Goal: Task Accomplishment & Management: Manage account settings

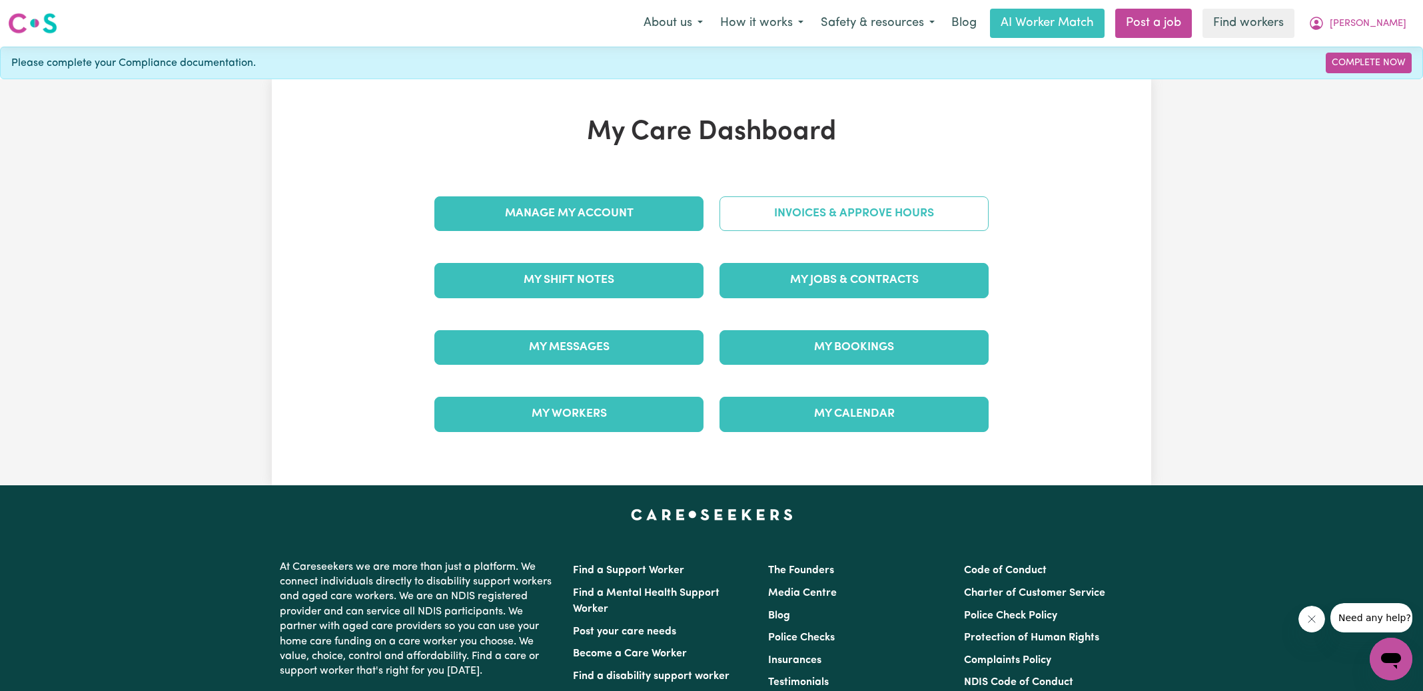
click at [749, 208] on link "Invoices & Approve Hours" at bounding box center [853, 214] width 269 height 35
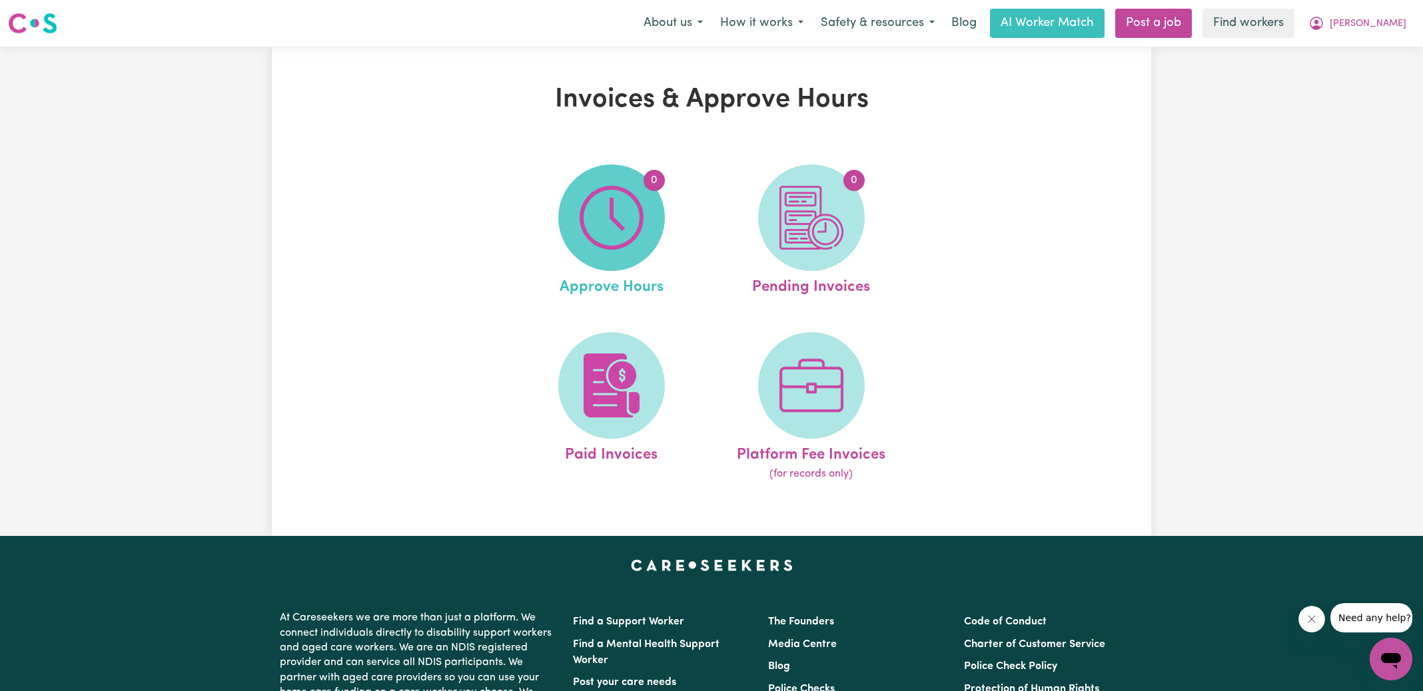
click at [592, 212] on img at bounding box center [612, 218] width 64 height 64
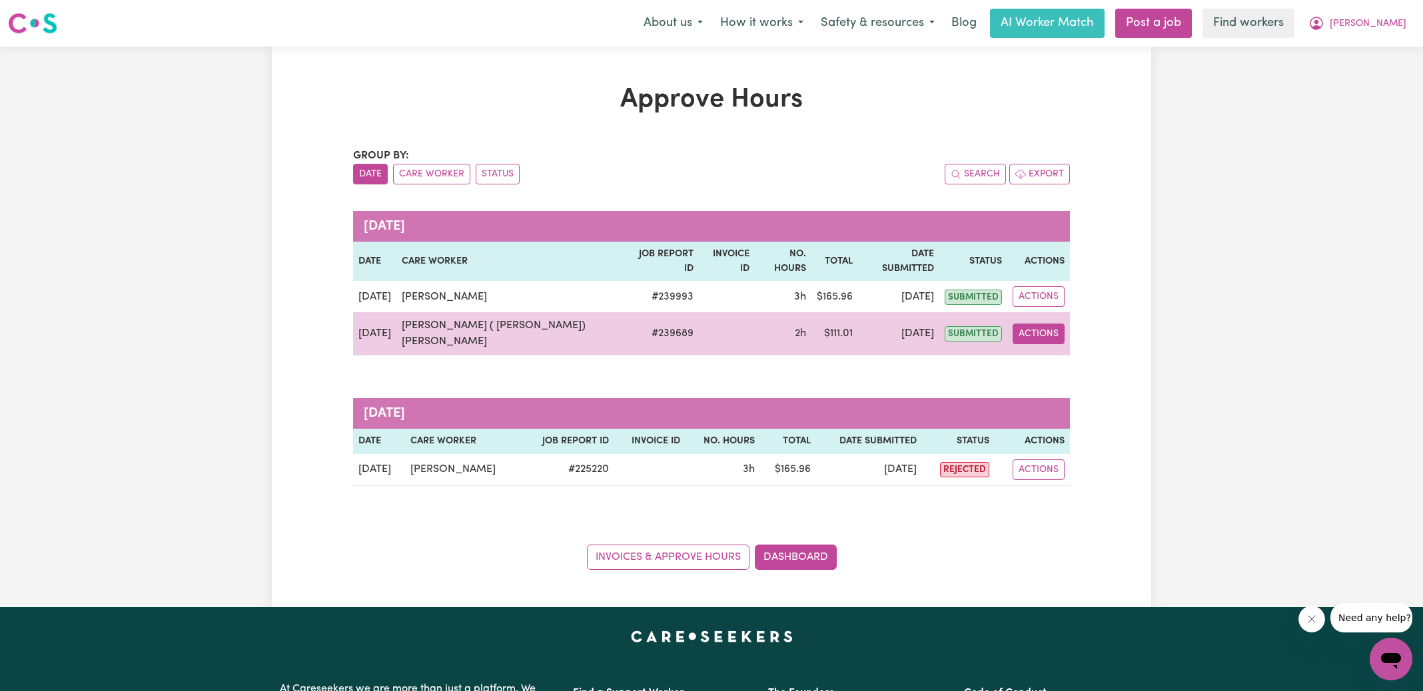
click at [1027, 324] on button "Actions" at bounding box center [1039, 334] width 52 height 21
click at [1051, 351] on link "View Job Report" at bounding box center [1075, 364] width 114 height 27
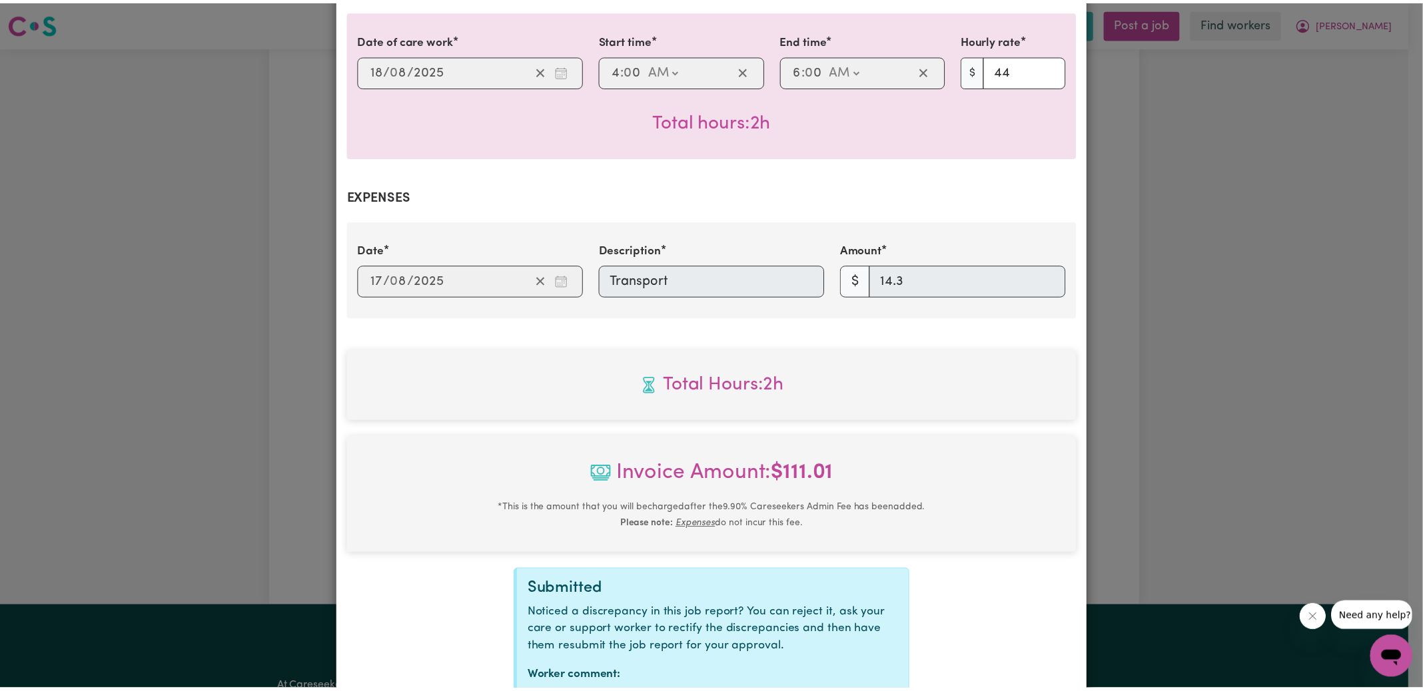
scroll to position [433, 0]
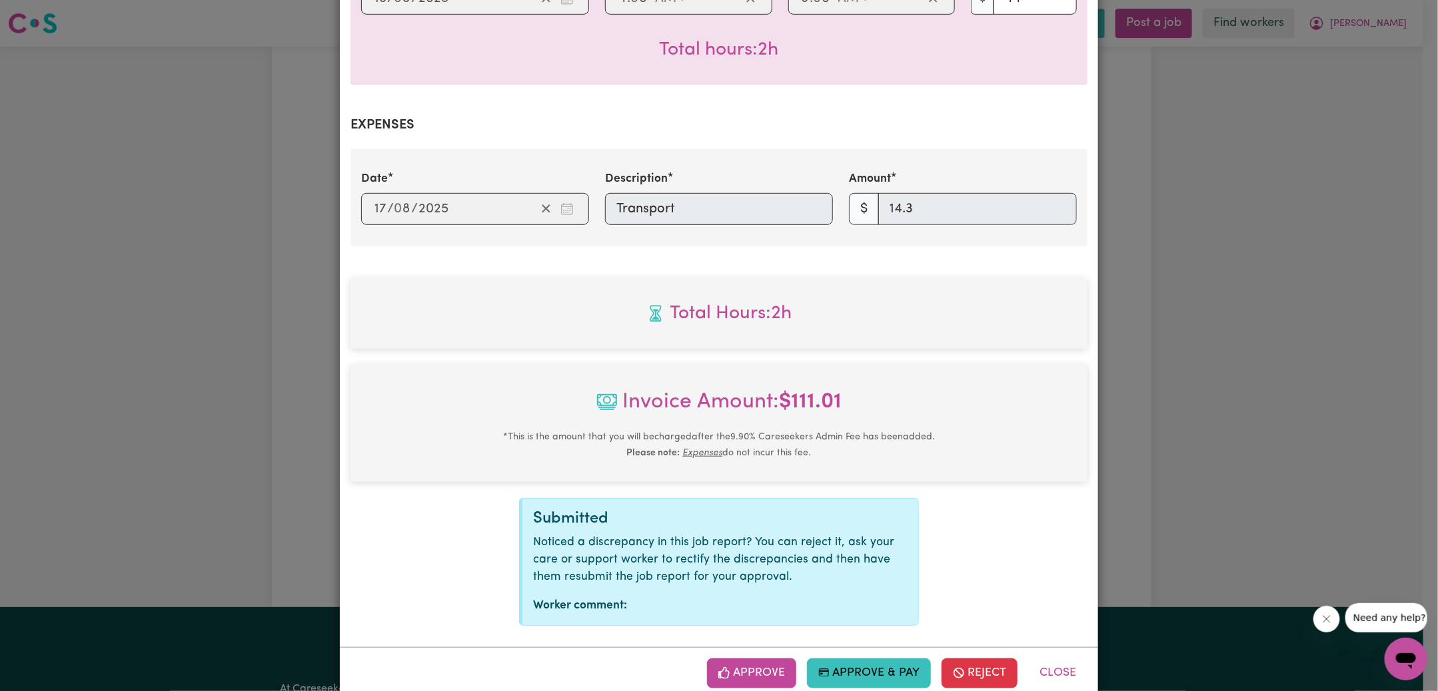
click at [769, 659] on button "Approve" at bounding box center [751, 673] width 89 height 29
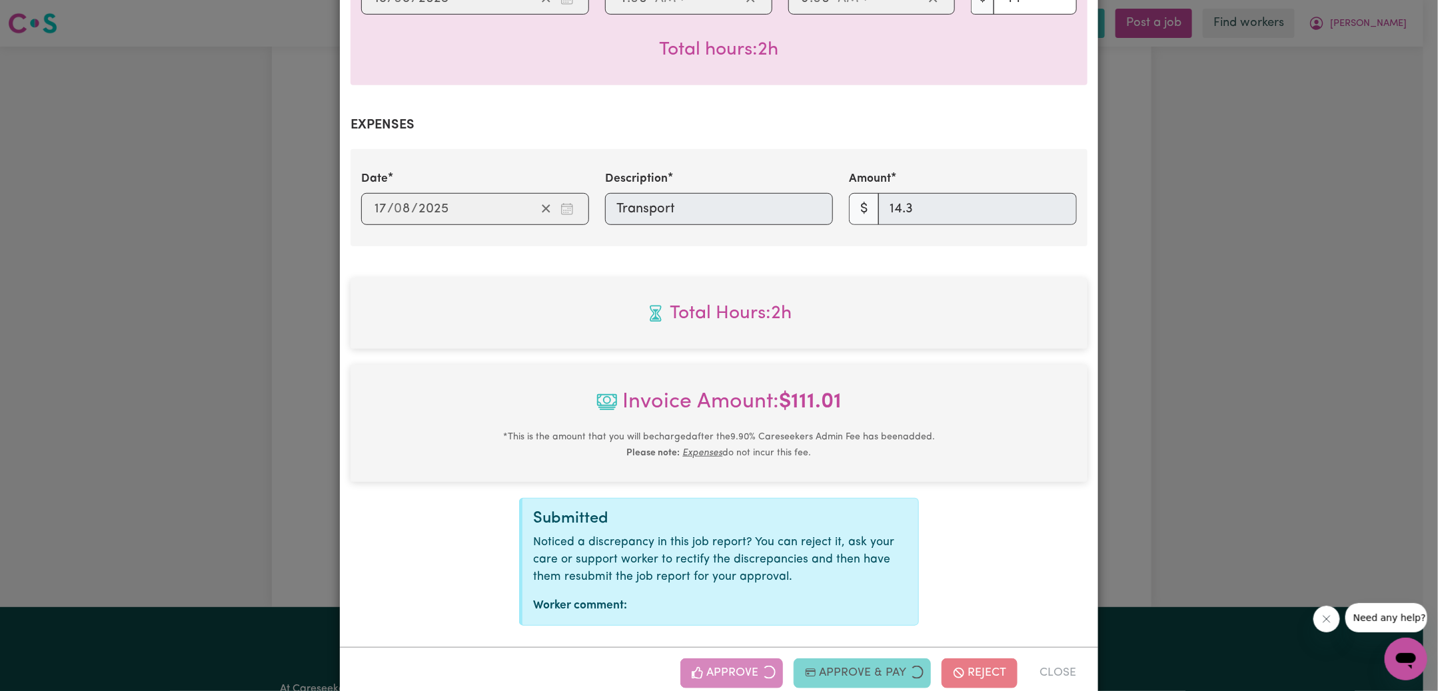
click at [1134, 412] on div "Job Report # 239689 - [PERSON_NAME] ( [PERSON_NAME]) [PERSON_NAME] Summary Job …" at bounding box center [719, 345] width 1438 height 691
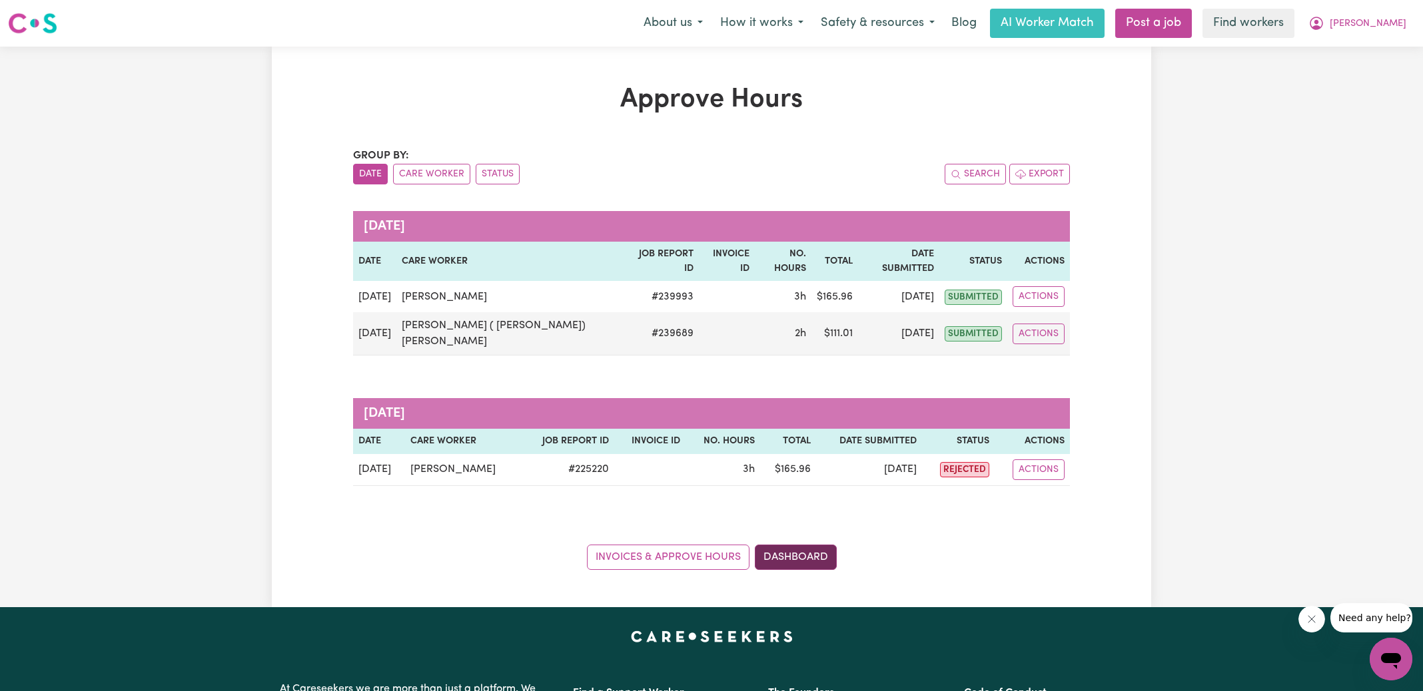
click at [782, 545] on link "Dashboard" at bounding box center [796, 557] width 82 height 25
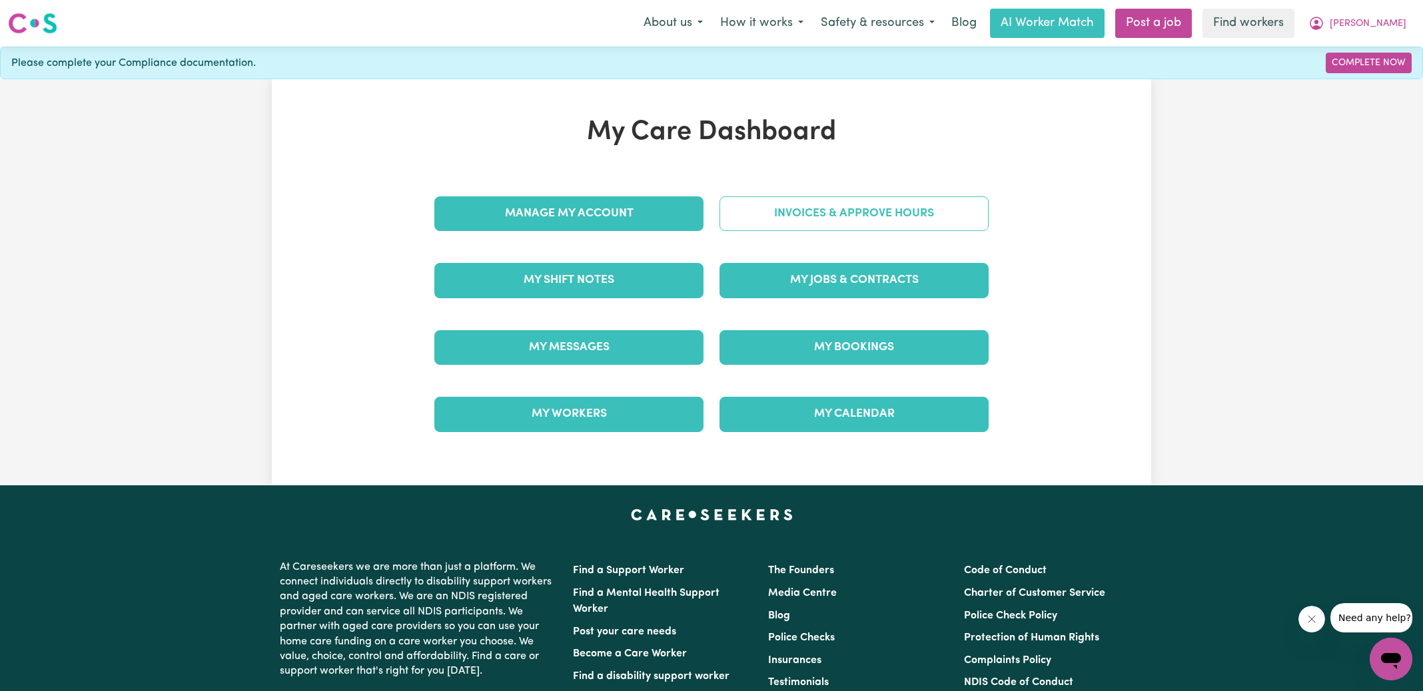
click at [795, 220] on link "Invoices & Approve Hours" at bounding box center [853, 214] width 269 height 35
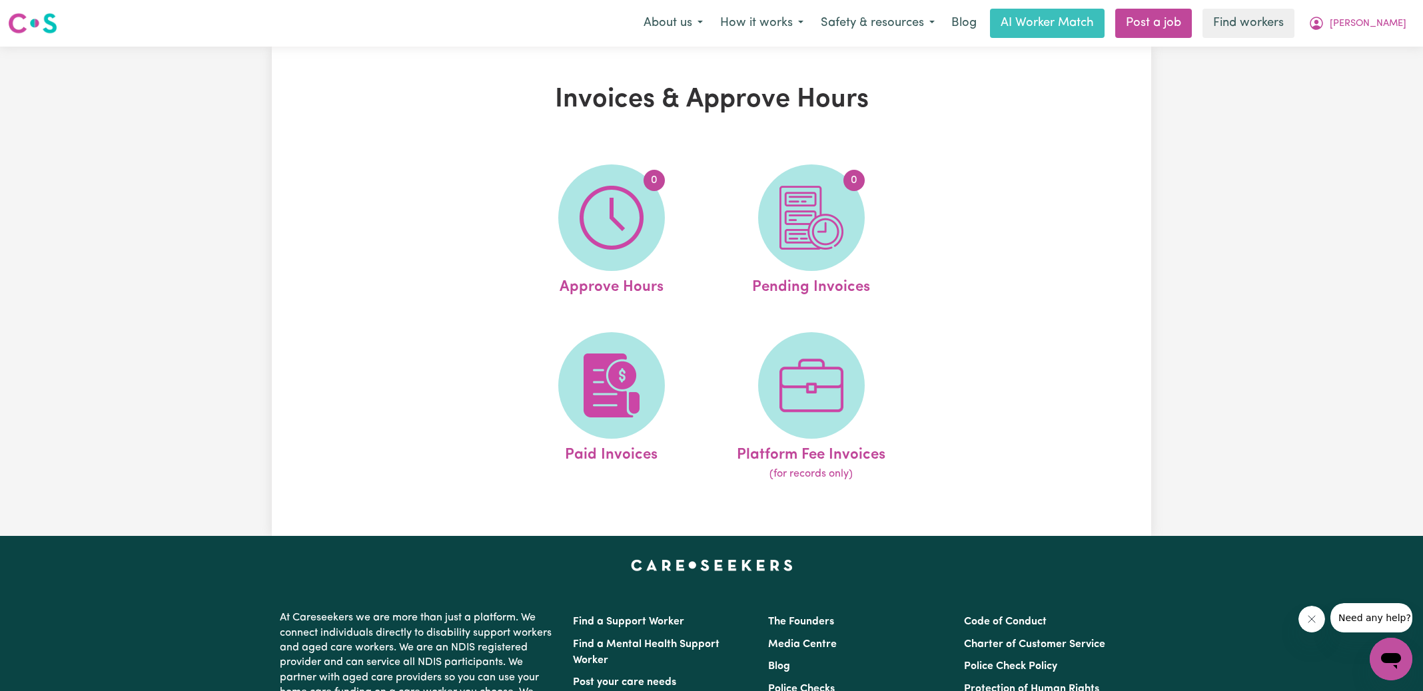
click at [795, 220] on img at bounding box center [811, 218] width 64 height 64
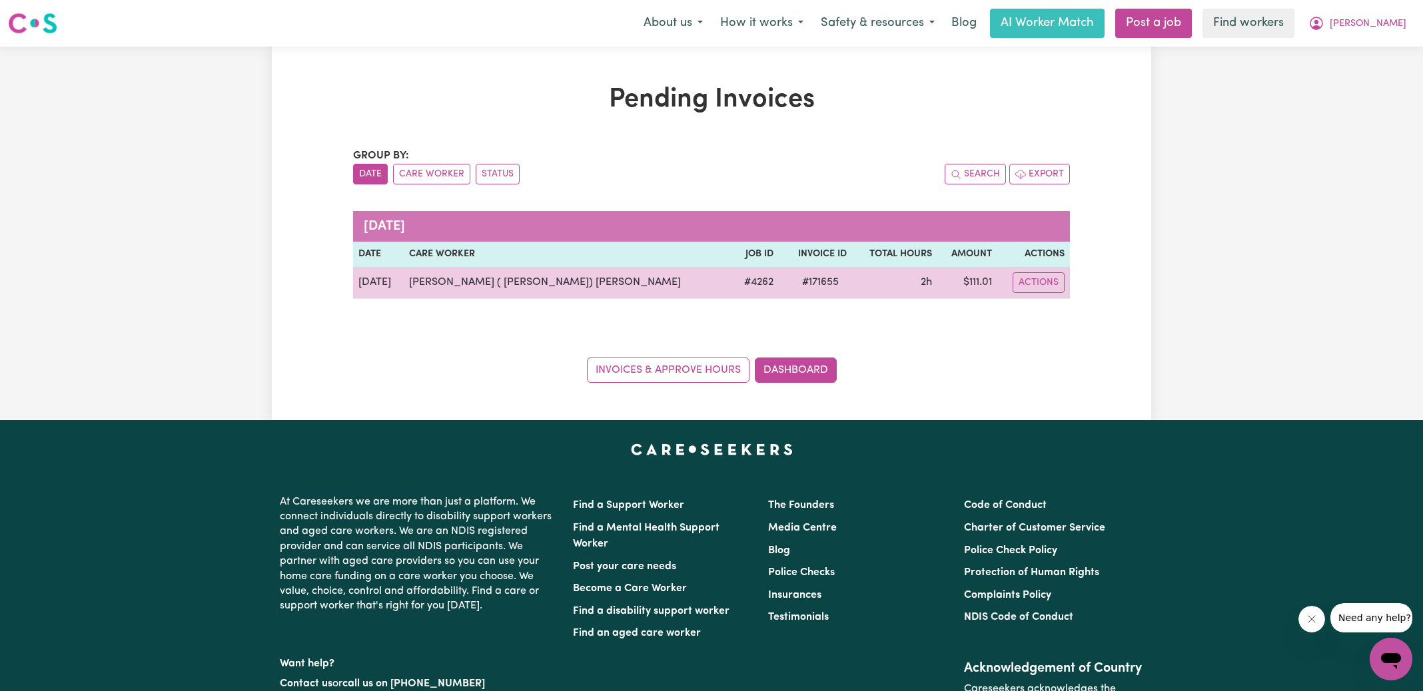
click at [794, 281] on span "# 171655" at bounding box center [820, 282] width 53 height 16
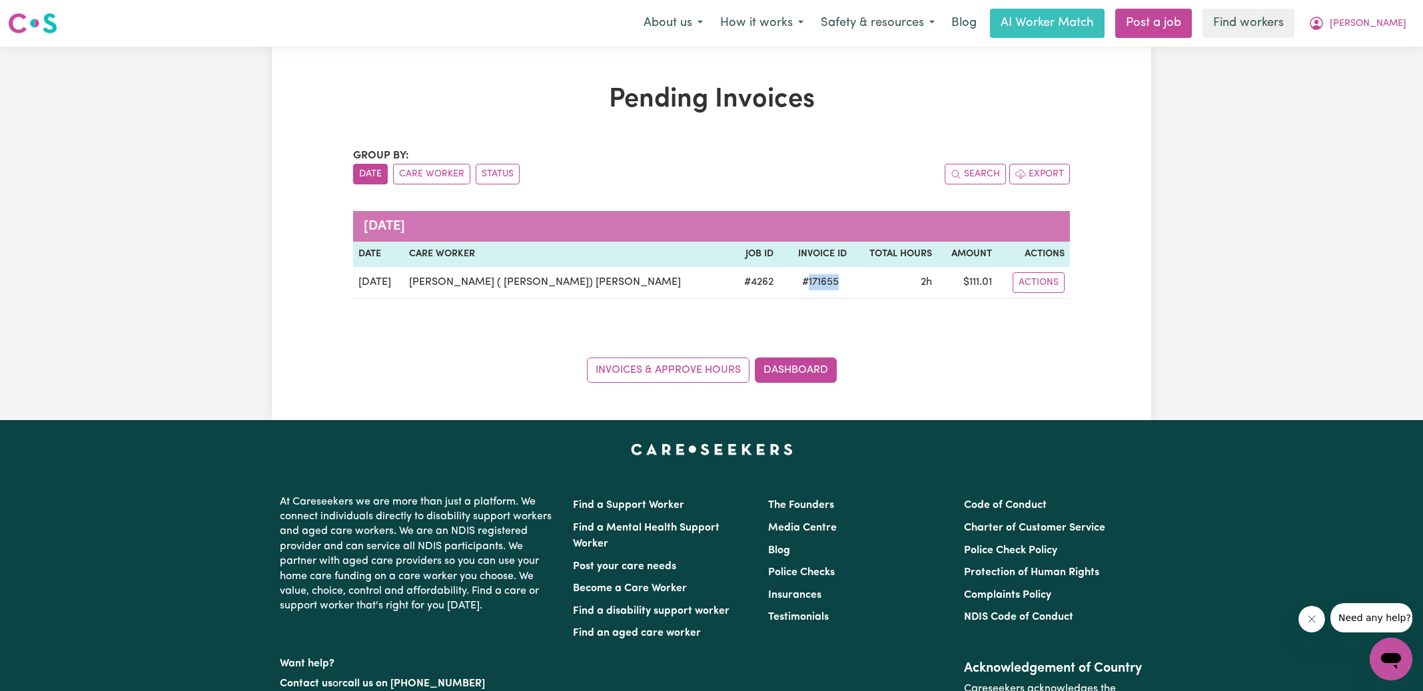
copy span "171655"
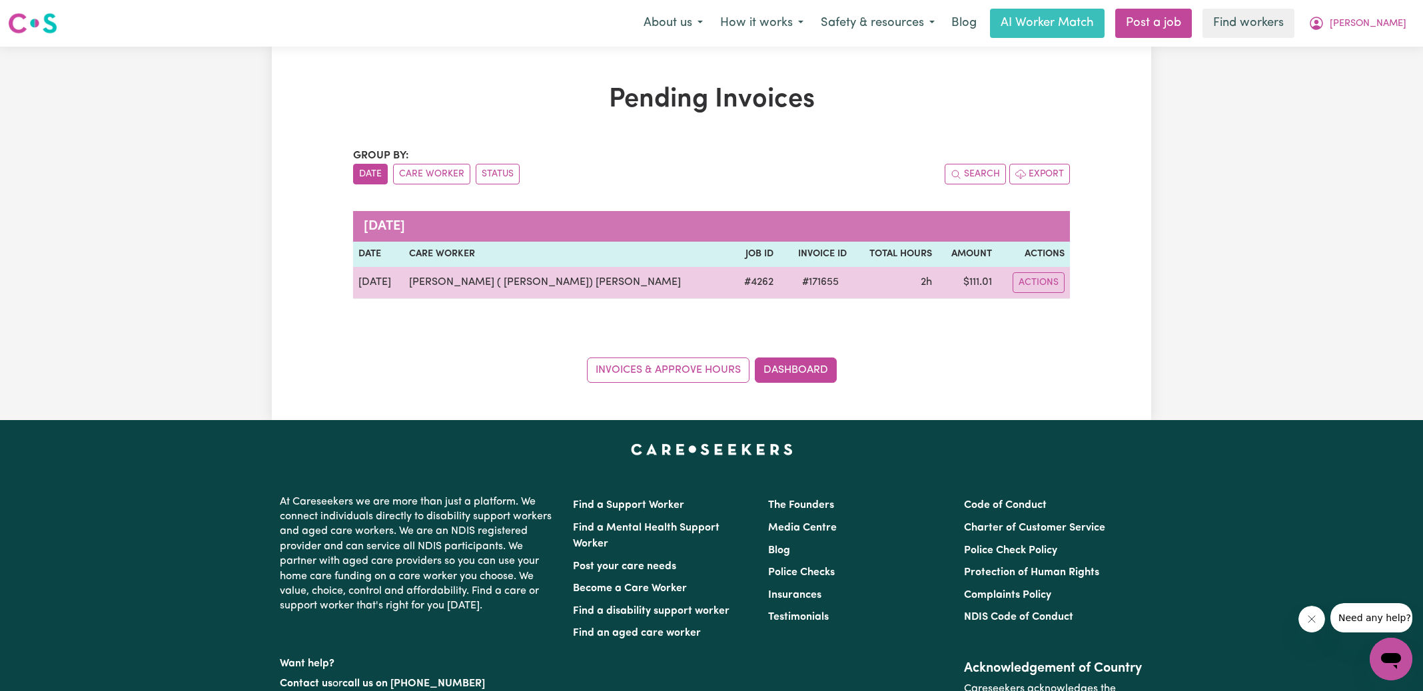
click at [966, 282] on td "$ 111.01" at bounding box center [967, 283] width 60 height 32
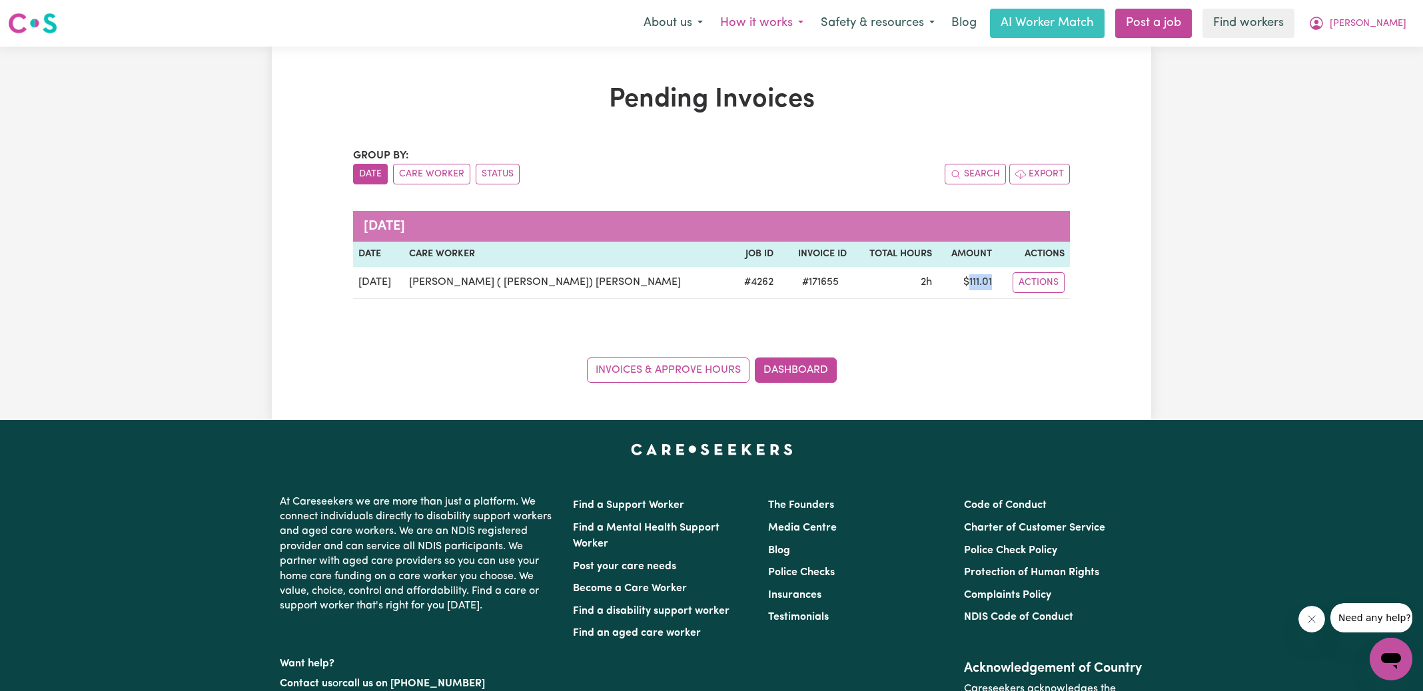
copy td "111.01"
click at [1365, 24] on span "[PERSON_NAME]" at bounding box center [1368, 24] width 77 height 15
click at [1364, 75] on link "Logout" at bounding box center [1361, 76] width 105 height 25
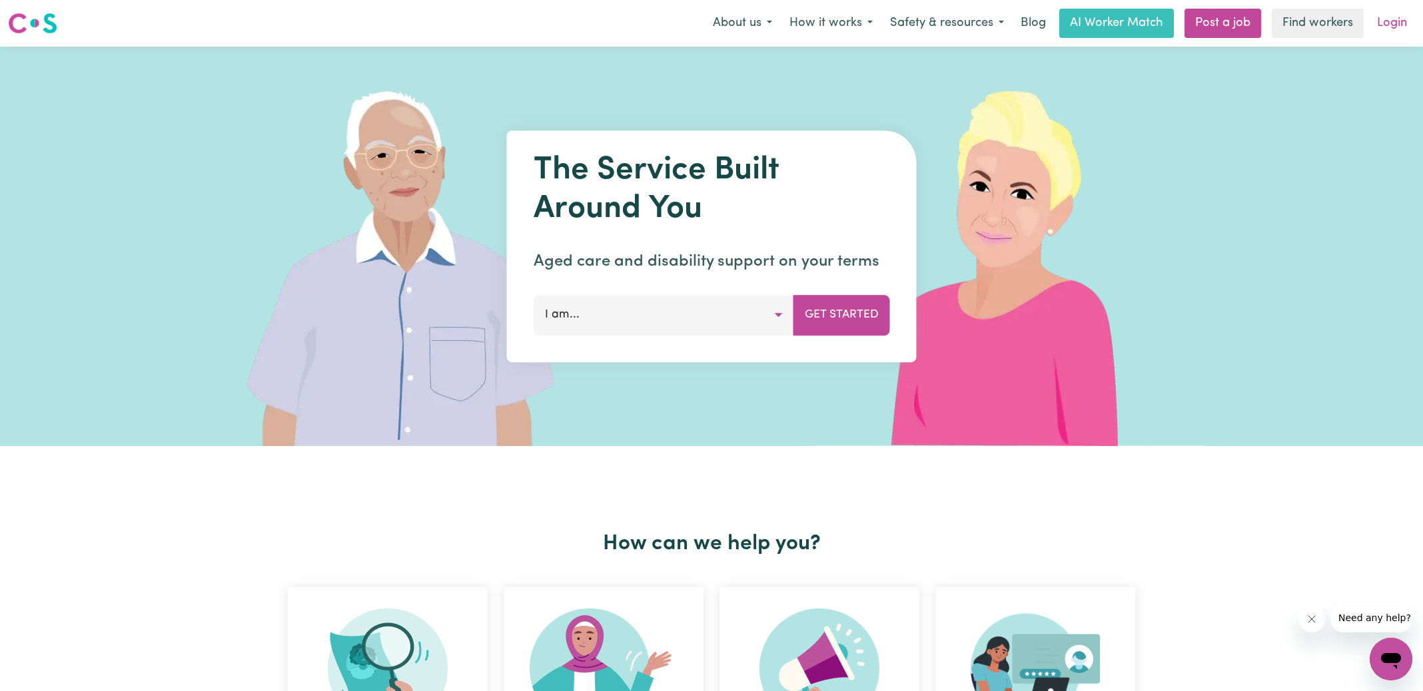
click at [1389, 35] on link "Login" at bounding box center [1392, 23] width 46 height 29
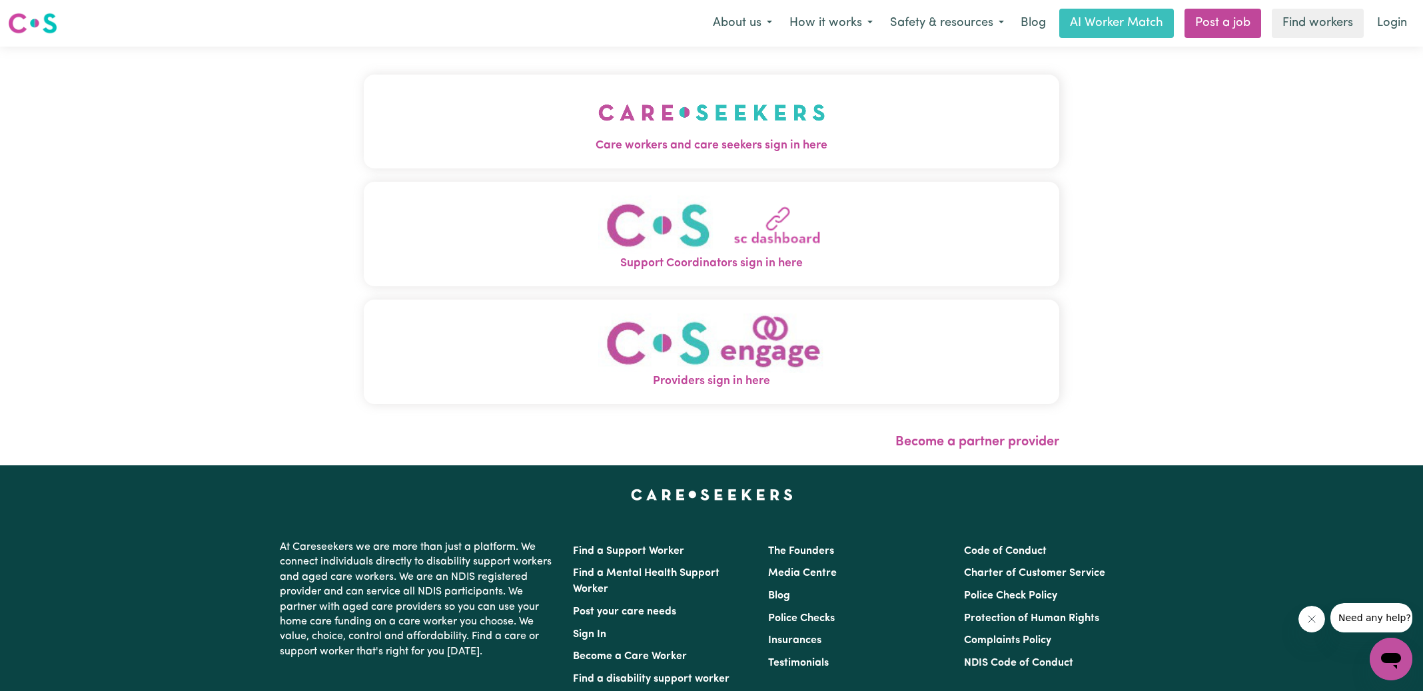
click at [589, 149] on span "Care workers and care seekers sign in here" at bounding box center [711, 145] width 695 height 17
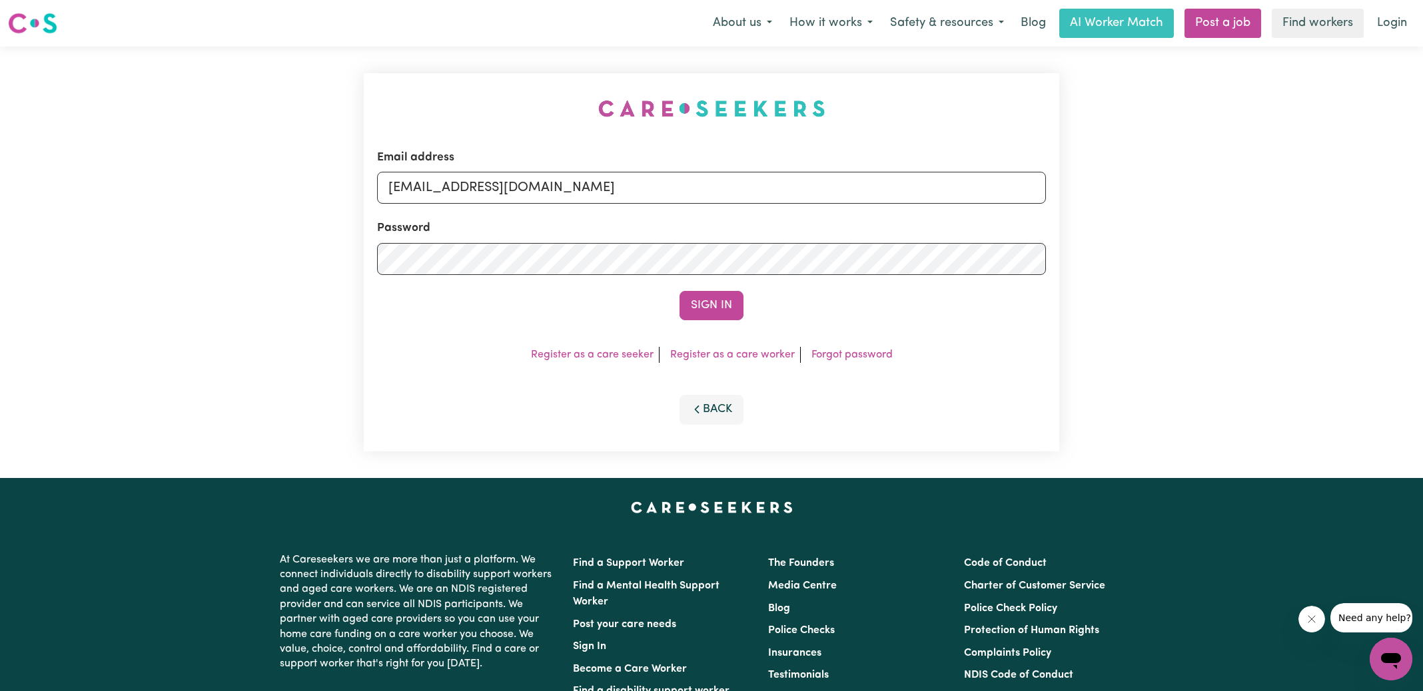
click at [332, 85] on div "Email address [EMAIL_ADDRESS][DOMAIN_NAME] Password Sign In Register as a care …" at bounding box center [711, 263] width 1423 height 432
drag, startPoint x: 455, startPoint y: 190, endPoint x: 978, endPoint y: 240, distance: 525.4
click at [965, 238] on form "Email address [EMAIL_ADDRESS][DOMAIN_NAME] Password Sign In" at bounding box center [711, 234] width 669 height 171
type input "[EMAIL_ADDRESS][PERSON_NAME][DOMAIN_NAME]"
click at [679, 291] on button "Sign In" at bounding box center [711, 305] width 64 height 29
